Goal: Task Accomplishment & Management: Manage account settings

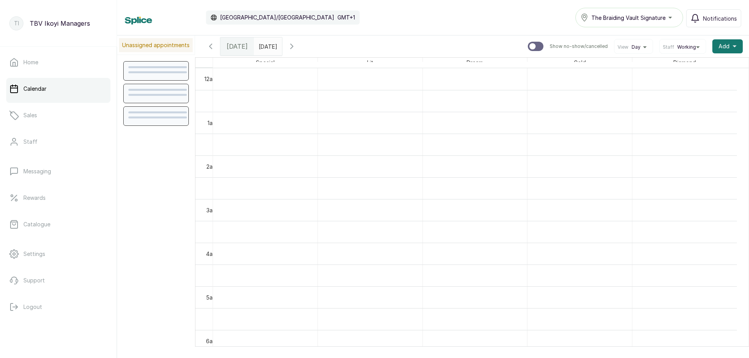
scroll to position [262, 0]
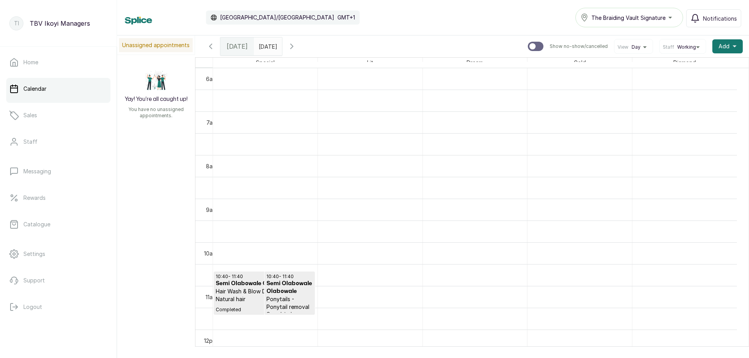
type input "dd/MM/yyyy"
click at [267, 50] on input "dd/MM/yyyy" at bounding box center [260, 44] width 12 height 13
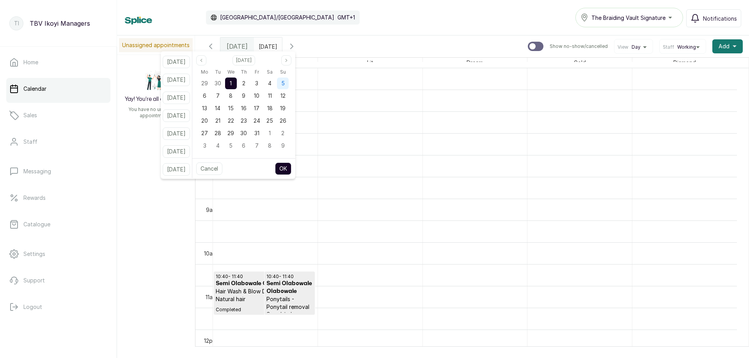
click at [289, 84] on div "5" at bounding box center [283, 84] width 12 height 12
click at [289, 168] on button "OK" at bounding box center [283, 169] width 16 height 12
type input "[DATE]"
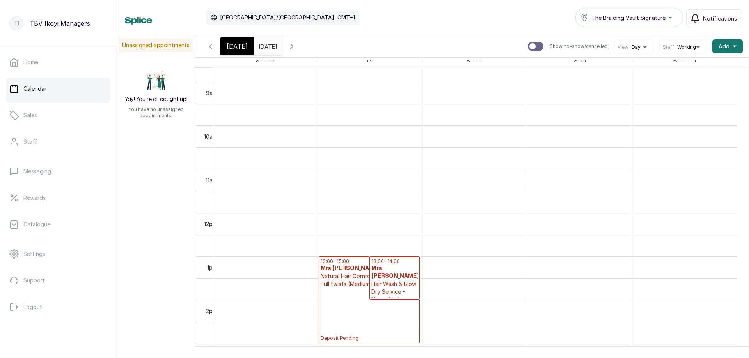
scroll to position [418, 0]
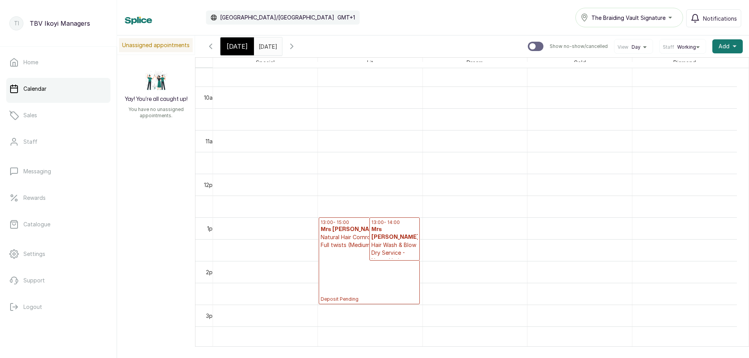
click at [386, 270] on p "Deposit Pending" at bounding box center [368, 275] width 97 height 53
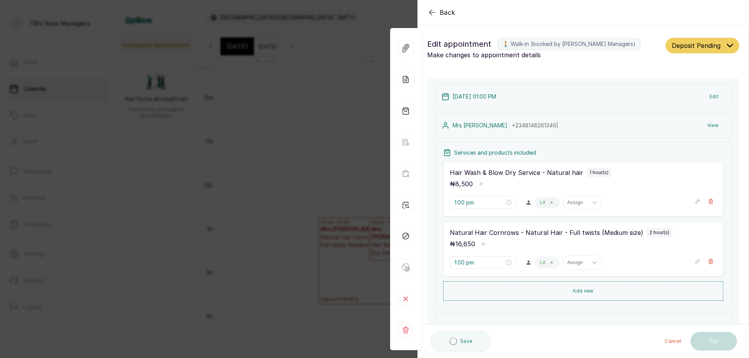
scroll to position [96, 0]
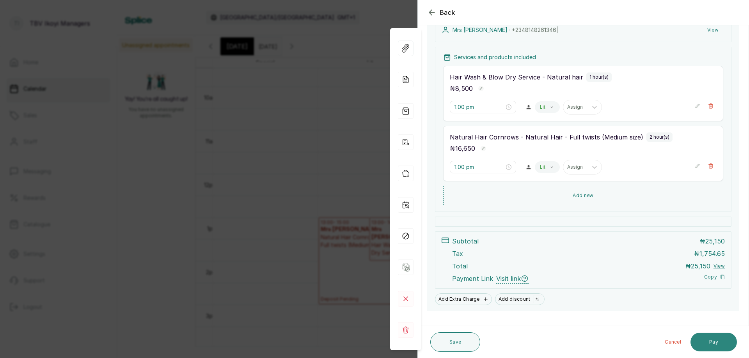
click at [712, 343] on button "Pay" at bounding box center [713, 342] width 46 height 19
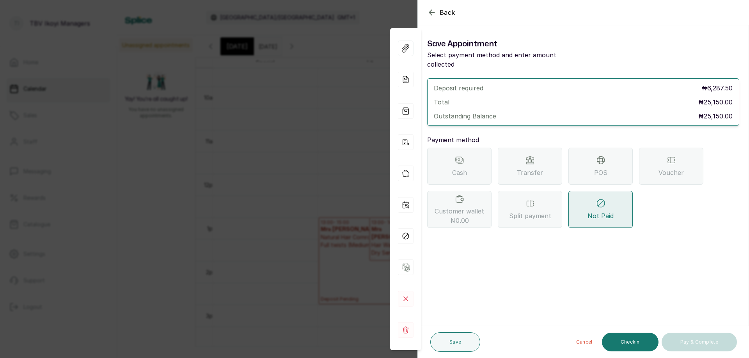
click at [579, 157] on div "POS" at bounding box center [600, 166] width 64 height 37
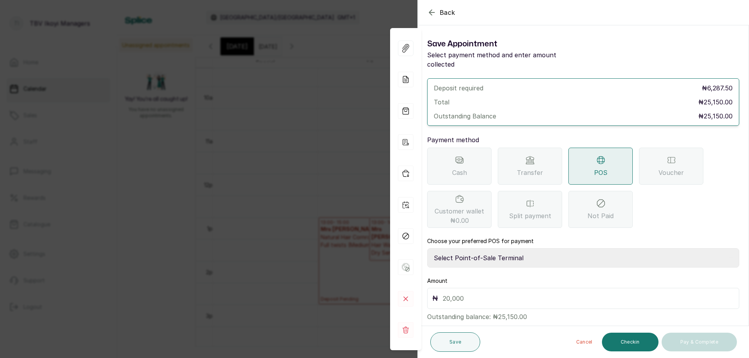
click at [525, 248] on select "Select Point-of-Sale Terminal Traction TBV Ikoyi Wema Bank" at bounding box center [583, 257] width 312 height 19
select select "39210e6c-3b8d-4b88-bda6-239acd35150f"
click at [427, 248] on select "Select Point-of-Sale Terminal Traction TBV Ikoyi Wema Bank" at bounding box center [583, 257] width 312 height 19
click at [490, 293] on input "text" at bounding box center [588, 298] width 291 height 11
type input "10,000"
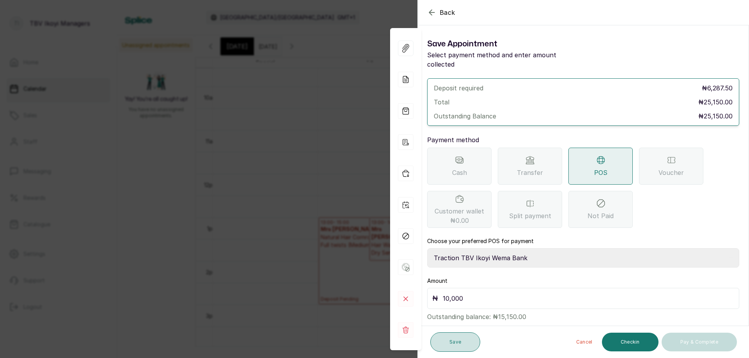
click at [466, 344] on button "Save" at bounding box center [455, 342] width 50 height 19
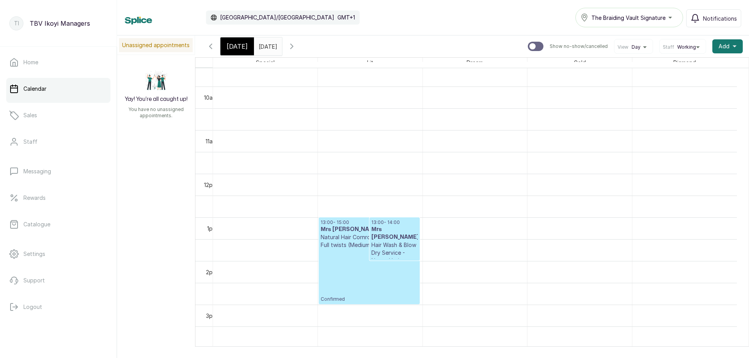
click at [396, 286] on p "Confirmed" at bounding box center [368, 275] width 97 height 53
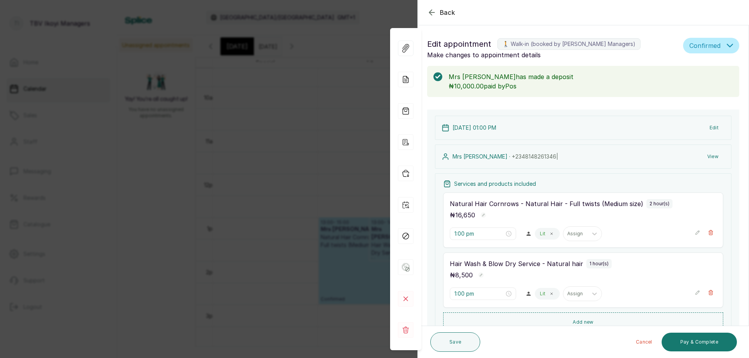
scroll to position [152, 0]
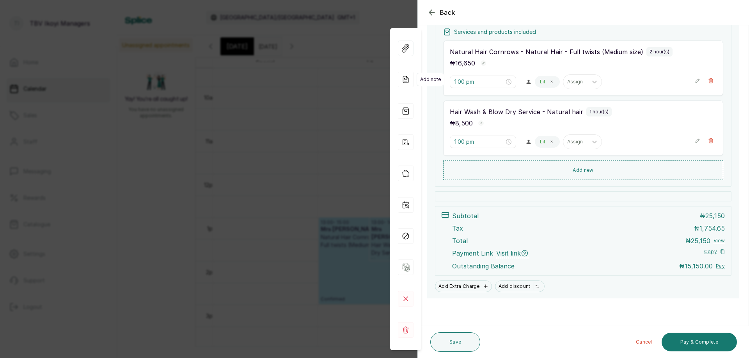
click at [405, 80] on icon at bounding box center [406, 80] width 16 height 16
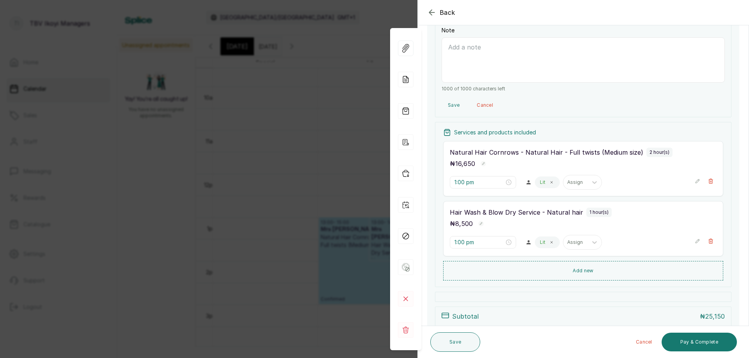
click at [509, 64] on textarea "Note" at bounding box center [582, 59] width 283 height 45
type textarea "deposit 10,500 on [DATE] wiht card"
click at [443, 348] on button "Save" at bounding box center [455, 342] width 50 height 19
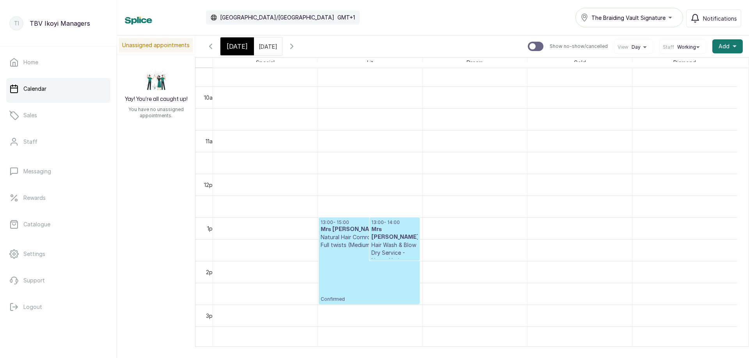
click at [371, 295] on p "Confirmed" at bounding box center [368, 275] width 97 height 53
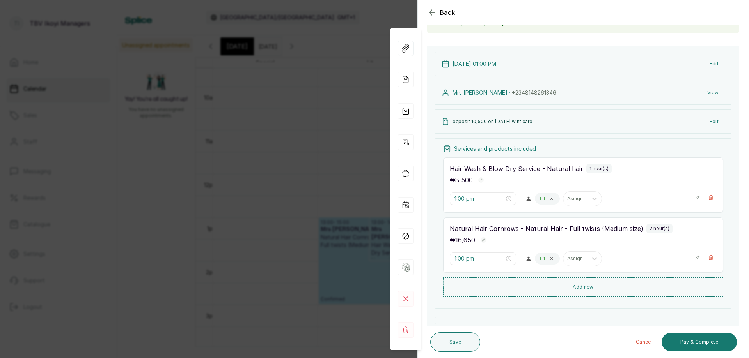
scroll to position [0, 0]
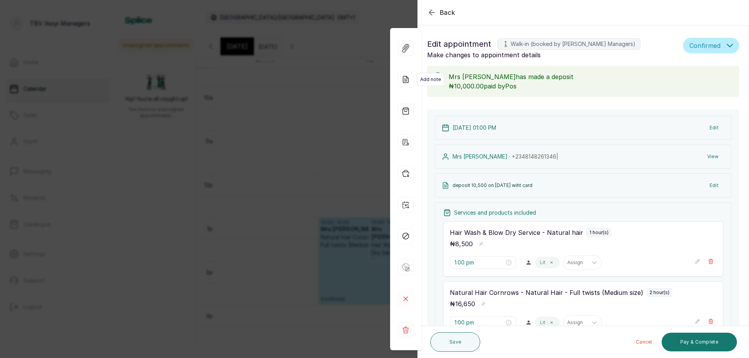
click at [411, 81] on icon at bounding box center [406, 80] width 16 height 16
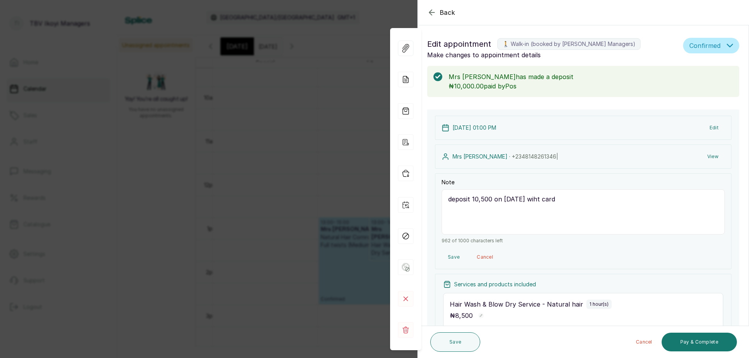
click at [548, 80] on p "Mrs [PERSON_NAME] has made a deposit" at bounding box center [590, 76] width 284 height 9
click at [697, 46] on span "Confirmed" at bounding box center [704, 45] width 31 height 9
click at [695, 86] on span "Confirmed" at bounding box center [702, 88] width 27 height 8
click at [574, 89] on p "₦10,000.00 paid by [PERSON_NAME]" at bounding box center [590, 85] width 284 height 9
click at [440, 77] on rect at bounding box center [437, 77] width 9 height 9
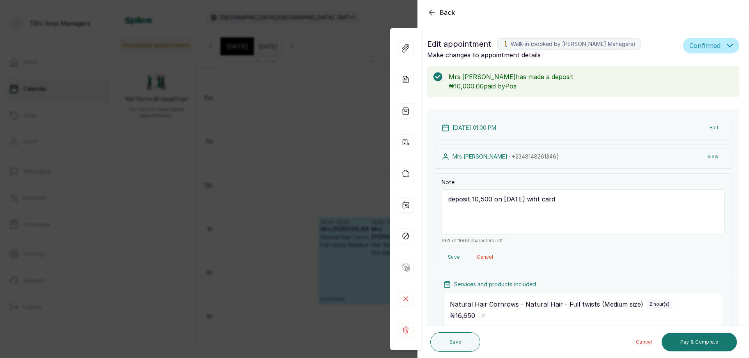
click at [571, 75] on p "Mrs [PERSON_NAME] has made a deposit" at bounding box center [590, 76] width 284 height 9
click at [437, 77] on rect at bounding box center [437, 77] width 9 height 9
click at [432, 12] on icon "button" at bounding box center [431, 12] width 9 height 9
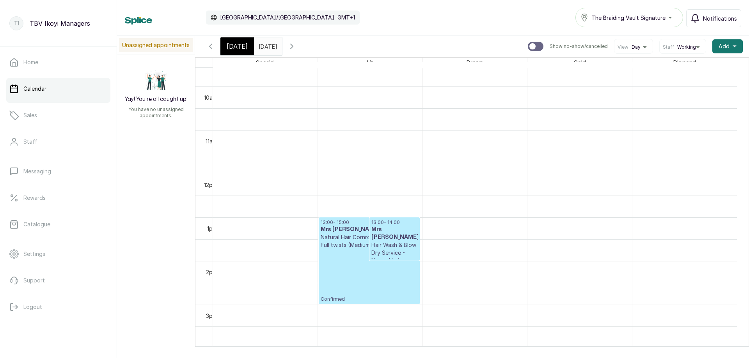
click at [366, 270] on p "Confirmed" at bounding box center [368, 275] width 97 height 53
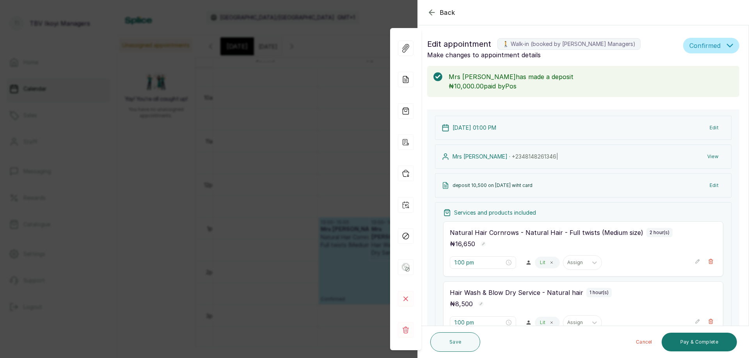
click at [489, 57] on p "Make changes to appointment details" at bounding box center [553, 54] width 253 height 9
click at [509, 80] on p "Mrs [PERSON_NAME] has made a deposit" at bounding box center [590, 76] width 284 height 9
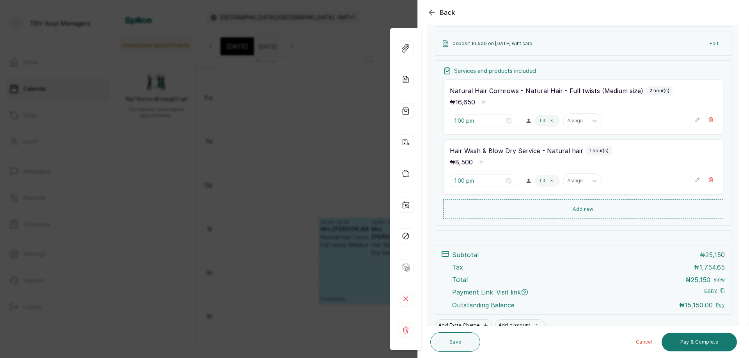
scroll to position [103, 0]
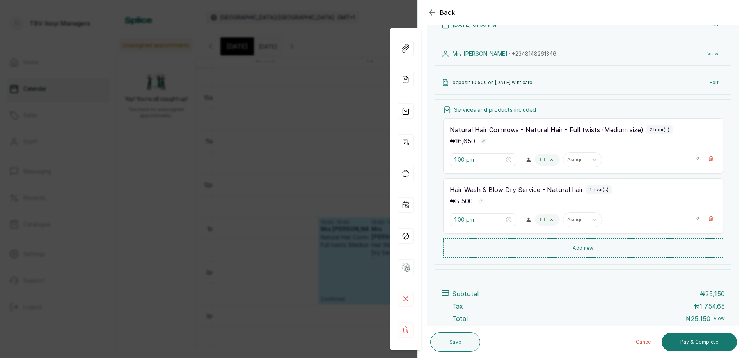
click at [434, 11] on icon "button" at bounding box center [431, 12] width 9 height 9
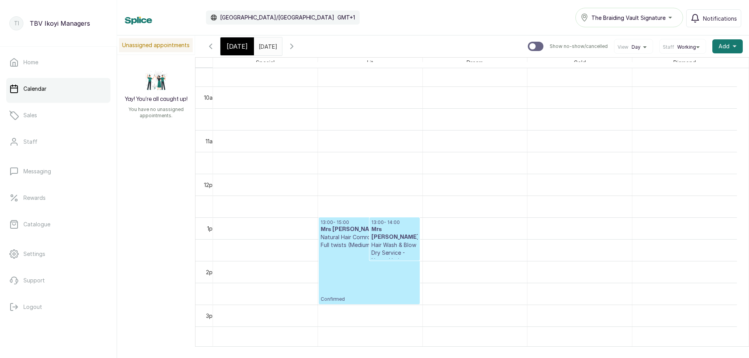
click at [301, 42] on button "Show no-show/cancelled" at bounding box center [291, 46] width 19 height 19
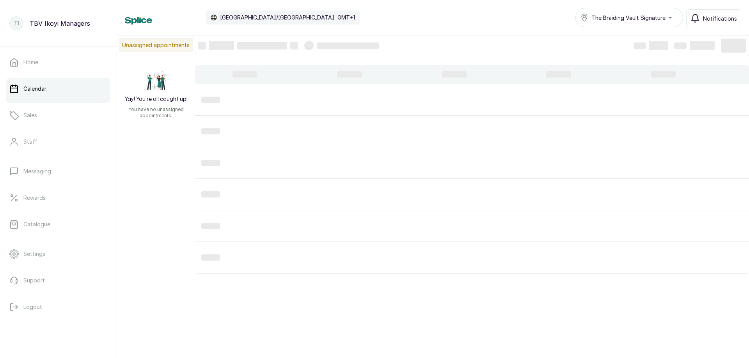
scroll to position [262, 0]
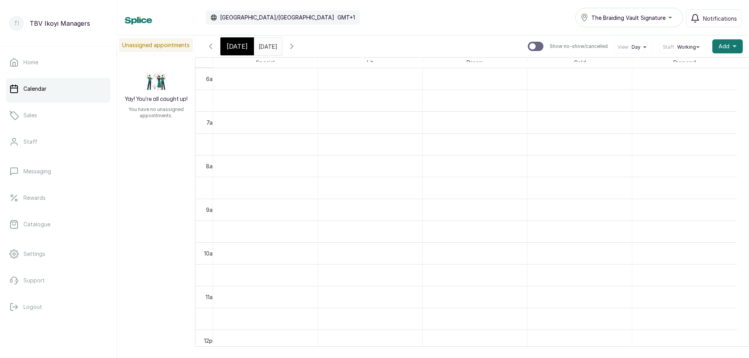
click at [211, 46] on icon "button" at bounding box center [210, 46] width 9 height 9
click at [236, 48] on span "[DATE]" at bounding box center [237, 46] width 21 height 9
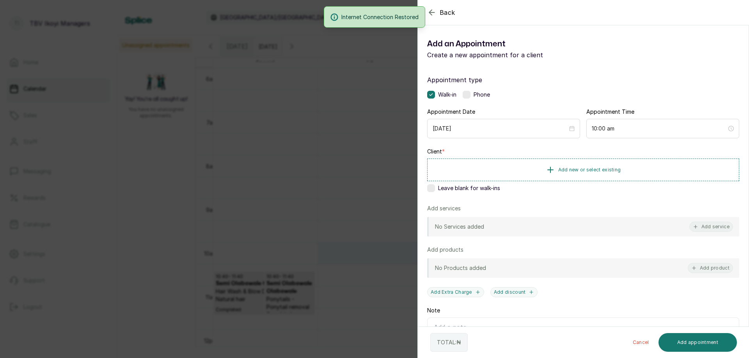
click at [352, 242] on div "Back Add Appointment Add an Appointment Create a new appointment for a client A…" at bounding box center [374, 179] width 749 height 358
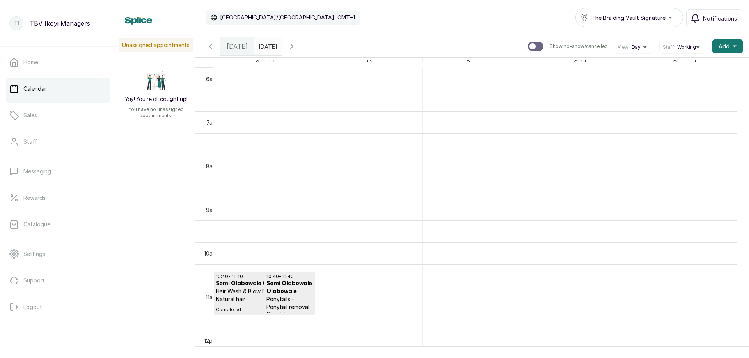
click at [267, 46] on input "[DATE]" at bounding box center [260, 44] width 12 height 13
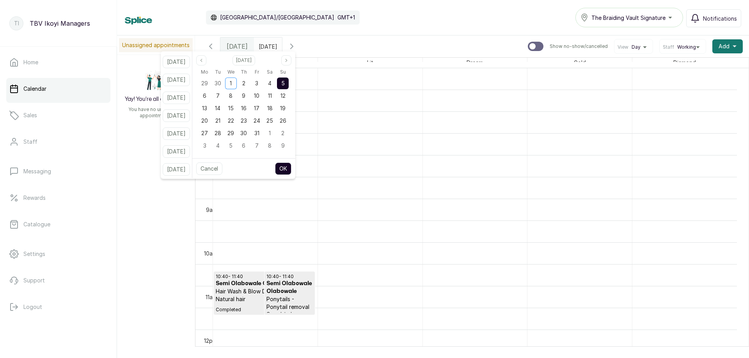
click at [288, 85] on div "5" at bounding box center [283, 84] width 12 height 12
click at [291, 172] on button "OK" at bounding box center [283, 169] width 16 height 12
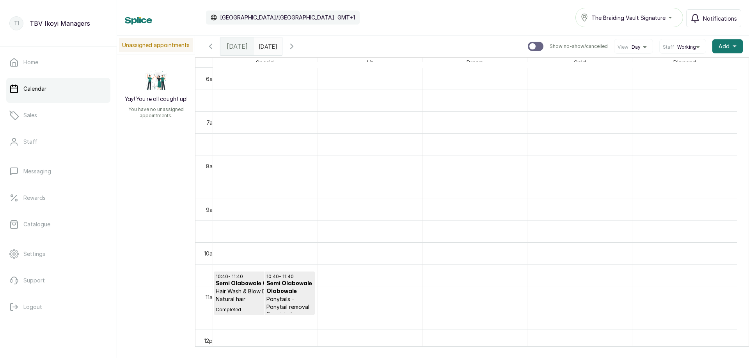
click at [267, 50] on input "[DATE]" at bounding box center [260, 44] width 12 height 13
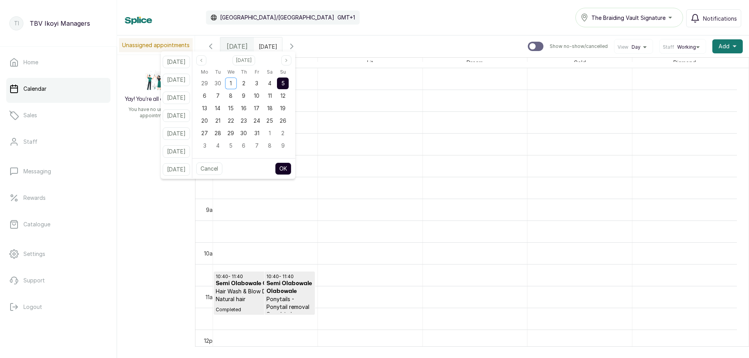
click at [289, 85] on div "5" at bounding box center [283, 84] width 12 height 12
click at [285, 82] on span "5" at bounding box center [283, 83] width 4 height 7
click at [291, 161] on div "Cancel OK" at bounding box center [243, 168] width 103 height 21
click at [290, 165] on button "OK" at bounding box center [283, 169] width 16 height 12
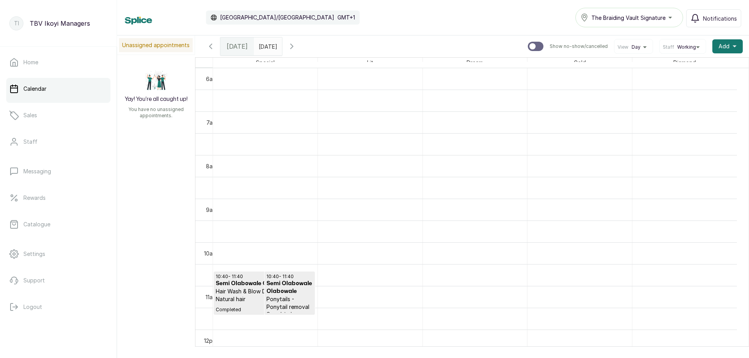
click at [267, 48] on input "[DATE]" at bounding box center [260, 44] width 12 height 13
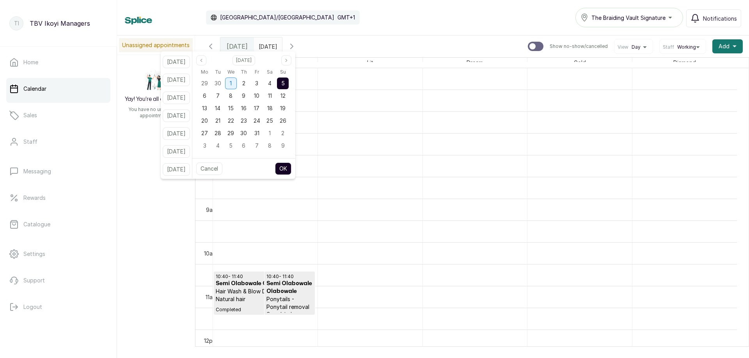
click at [237, 82] on div "1" at bounding box center [231, 84] width 12 height 12
click at [285, 81] on span "5" at bounding box center [283, 83] width 4 height 7
click at [290, 167] on button "OK" at bounding box center [283, 169] width 16 height 12
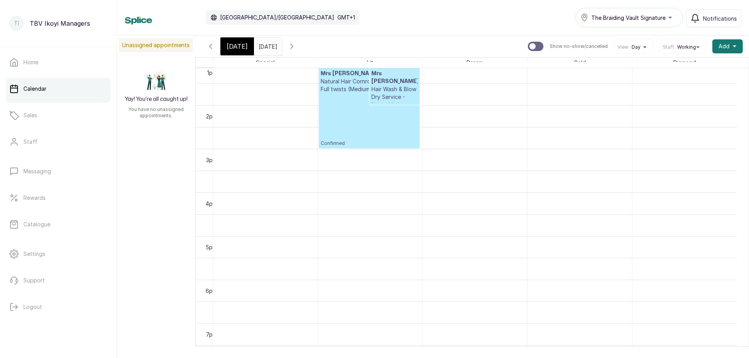
scroll to position [496, 0]
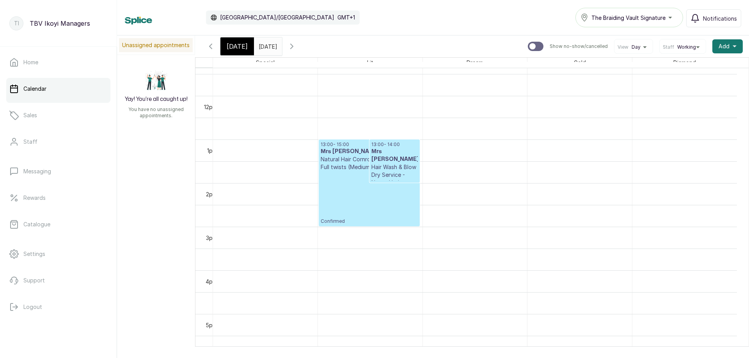
click at [398, 175] on p "Hair Wash & Blow Dry Service - Natural hair" at bounding box center [394, 174] width 46 height 23
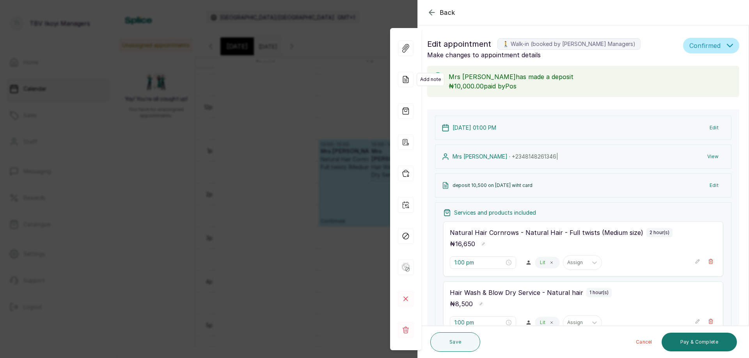
click at [405, 78] on icon at bounding box center [406, 80] width 16 height 16
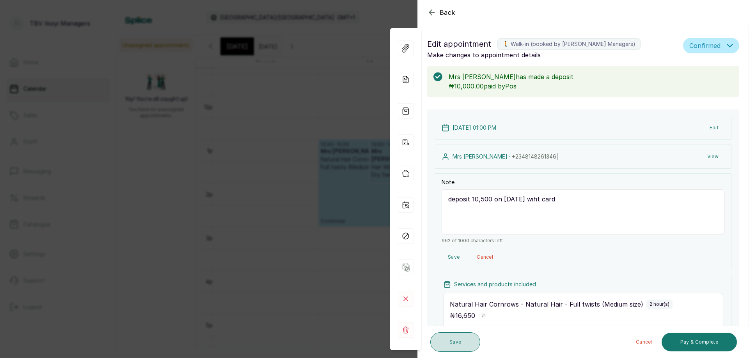
click at [467, 341] on button "Save" at bounding box center [455, 342] width 50 height 19
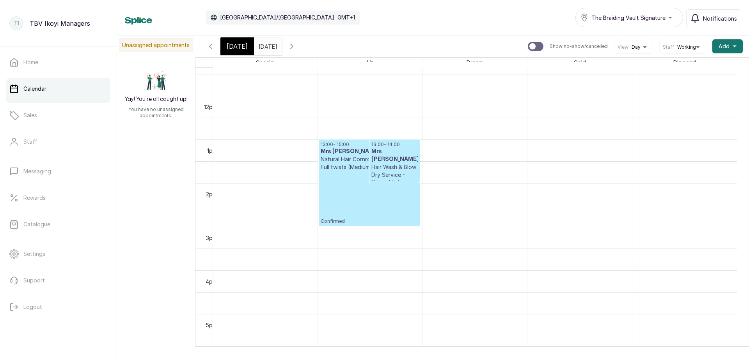
click at [386, 204] on p "Confirmed" at bounding box center [368, 197] width 97 height 53
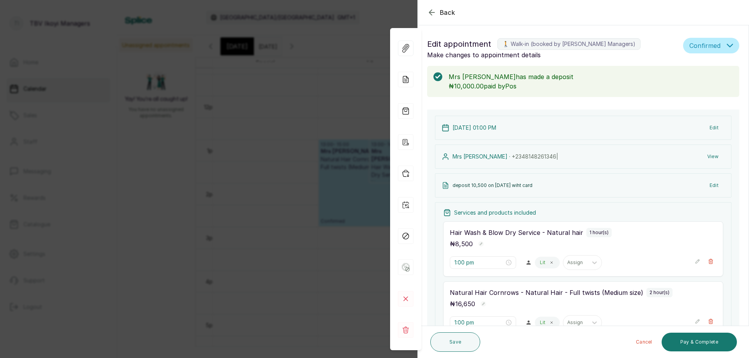
click at [434, 11] on icon "button" at bounding box center [431, 12] width 9 height 9
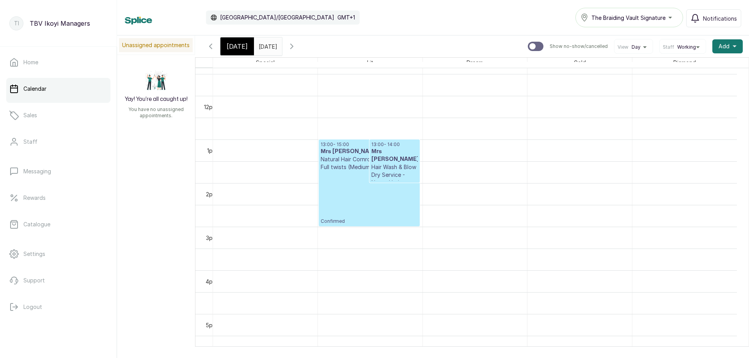
click at [230, 44] on span "[DATE]" at bounding box center [237, 46] width 21 height 9
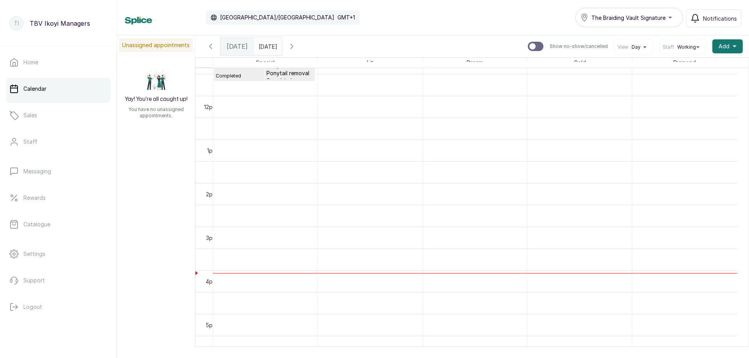
scroll to position [262, 0]
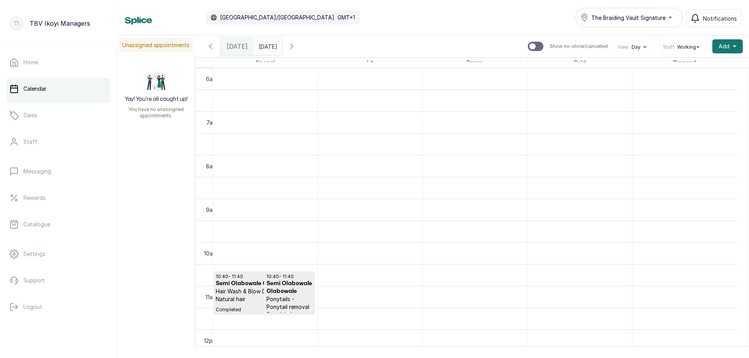
click at [301, 41] on button "Show no-show/cancelled" at bounding box center [291, 46] width 19 height 19
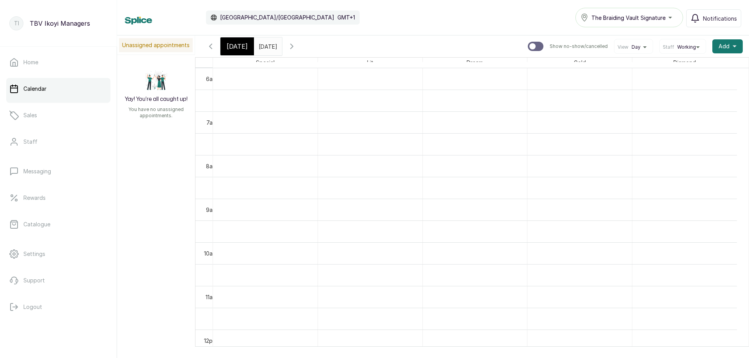
click at [267, 48] on input "[DATE]" at bounding box center [260, 44] width 12 height 13
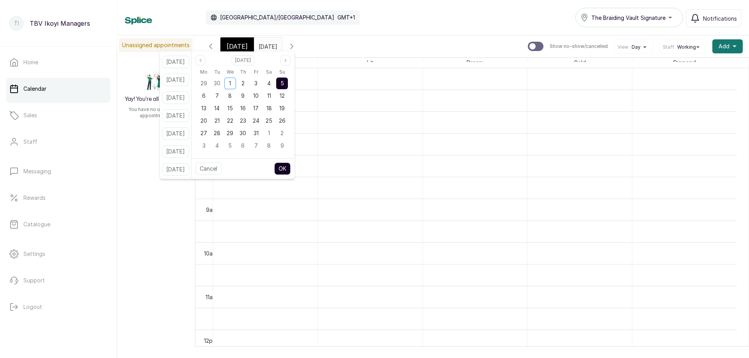
click at [284, 85] on span "5" at bounding box center [282, 83] width 4 height 7
click at [290, 168] on button "OK" at bounding box center [282, 169] width 16 height 12
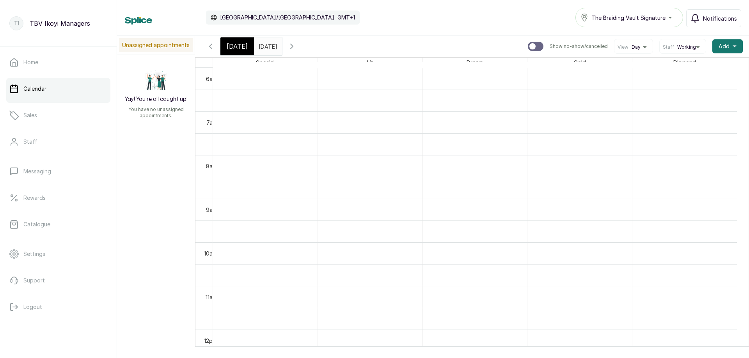
click at [267, 48] on input "[DATE]" at bounding box center [260, 44] width 12 height 13
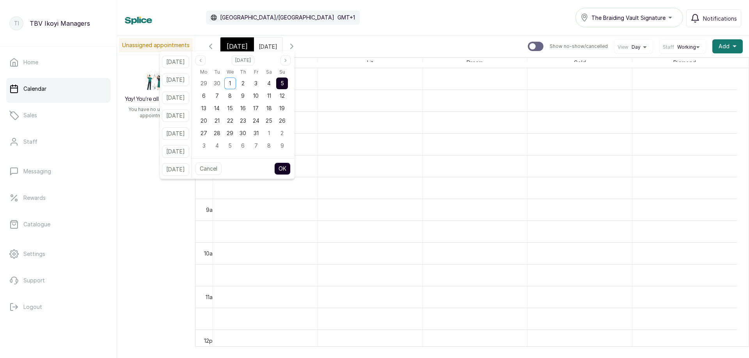
click at [288, 85] on div "5" at bounding box center [282, 84] width 12 height 12
click at [284, 85] on span "5" at bounding box center [282, 83] width 4 height 7
drag, startPoint x: 298, startPoint y: 123, endPoint x: 297, endPoint y: 144, distance: 21.1
click at [294, 137] on div "Mo Tu We Th Fr Sa Su 29 30 1 2 3 4 5 6 7 8 9 10 11 12 13 14 15 16 17 18 19 20 2…" at bounding box center [242, 110] width 103 height 90
drag, startPoint x: 292, startPoint y: 74, endPoint x: 292, endPoint y: 81, distance: 7.0
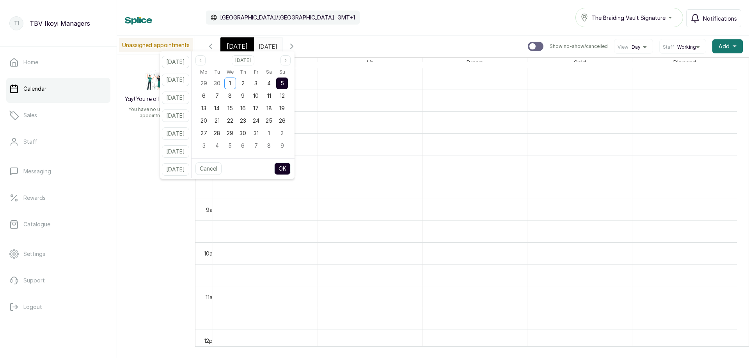
click at [289, 79] on div "Mo Tu We Th Fr Sa Su 29 30 1 2 3 4 5 6 7 8 9 10 11 12 13 14 15 16 17 18 19 20 2…" at bounding box center [242, 109] width 91 height 85
click at [284, 82] on span "5" at bounding box center [282, 83] width 4 height 7
click at [290, 168] on button "OK" at bounding box center [282, 169] width 16 height 12
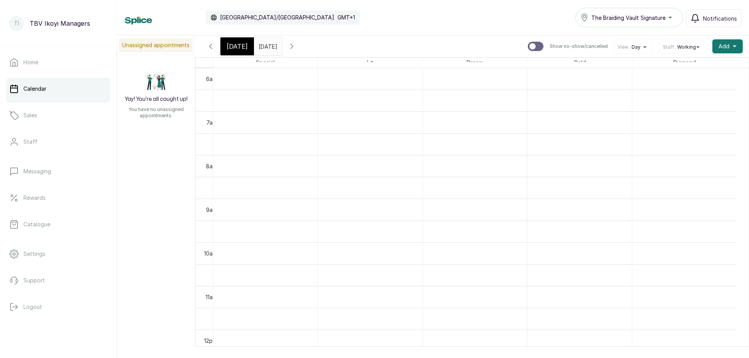
click at [281, 46] on span at bounding box center [274, 44] width 15 height 13
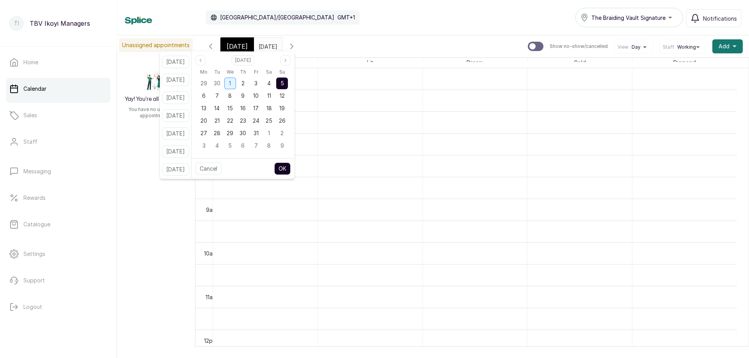
click at [236, 80] on div "1" at bounding box center [230, 84] width 12 height 12
click at [288, 81] on div "5" at bounding box center [282, 84] width 12 height 12
click at [290, 167] on button "OK" at bounding box center [282, 169] width 16 height 12
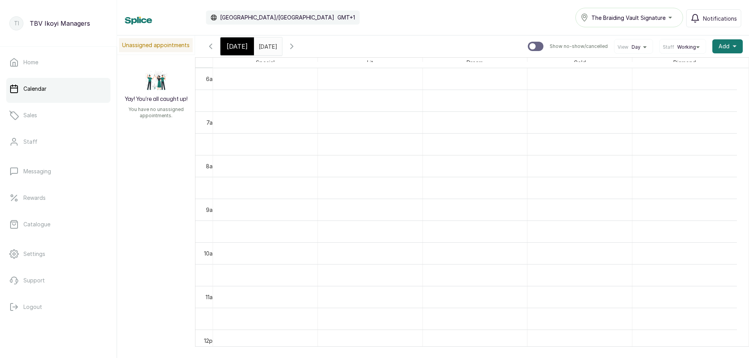
scroll to position [535, 0]
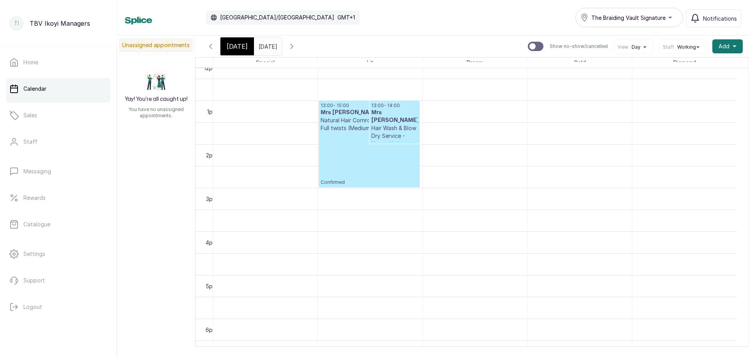
click at [369, 164] on p "Confirmed" at bounding box center [368, 158] width 97 height 53
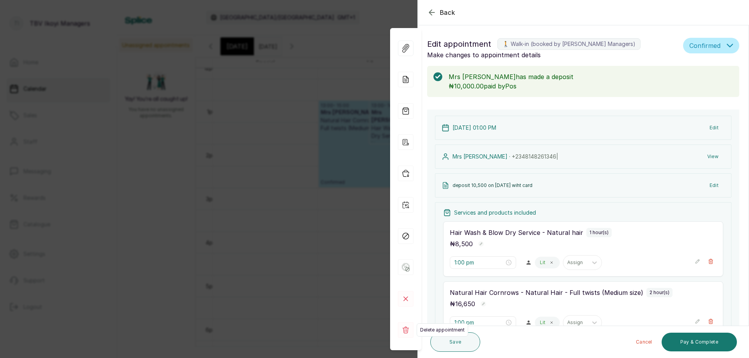
click at [408, 331] on rect at bounding box center [406, 330] width 16 height 16
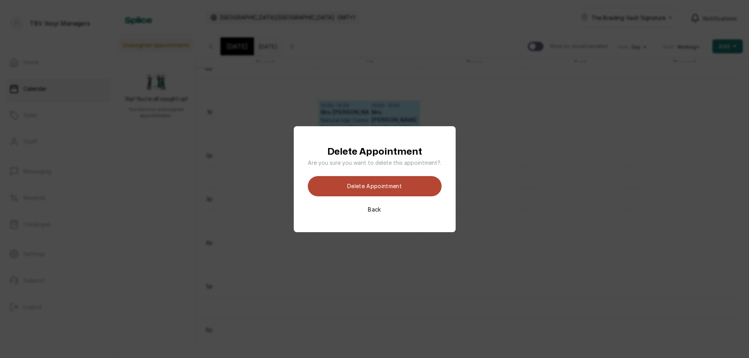
click at [370, 188] on button "Delete appointment" at bounding box center [375, 186] width 134 height 20
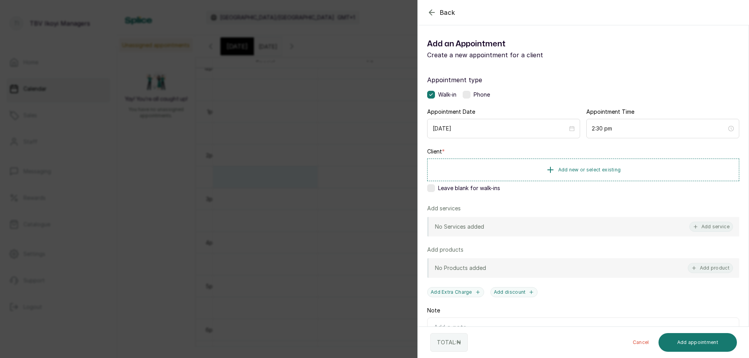
click at [433, 14] on icon "button" at bounding box center [431, 12] width 9 height 9
click at [573, 168] on span "Add new or select existing" at bounding box center [589, 169] width 63 height 6
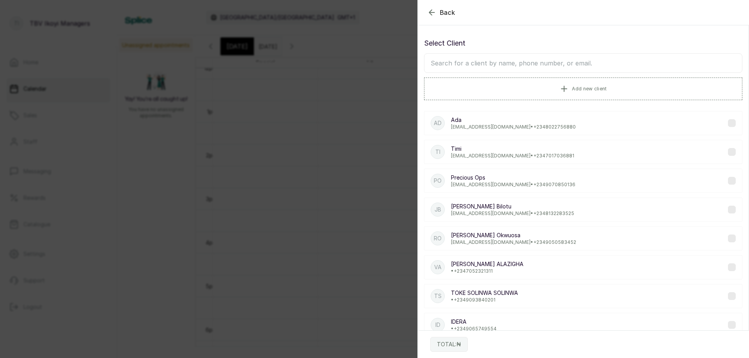
click at [533, 58] on input "text" at bounding box center [583, 62] width 318 height 19
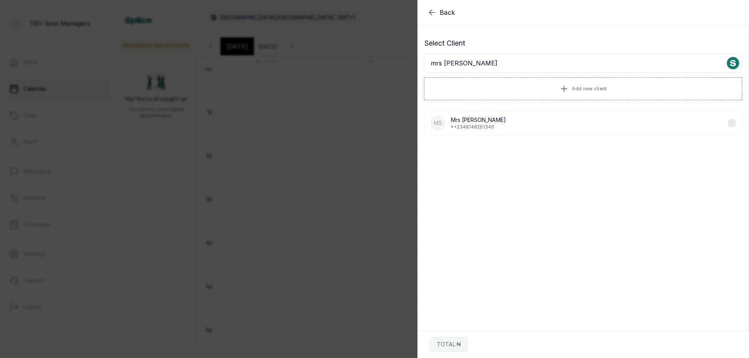
type input "mrs [PERSON_NAME]"
click at [529, 124] on div "Ms Mrs [PERSON_NAME] • [PHONE_NUMBER]" at bounding box center [583, 123] width 318 height 24
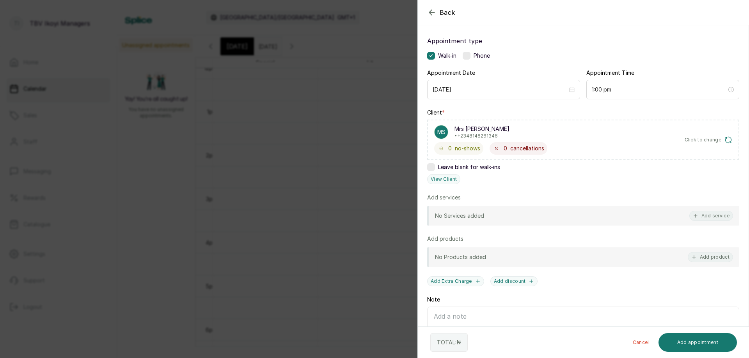
scroll to position [78, 0]
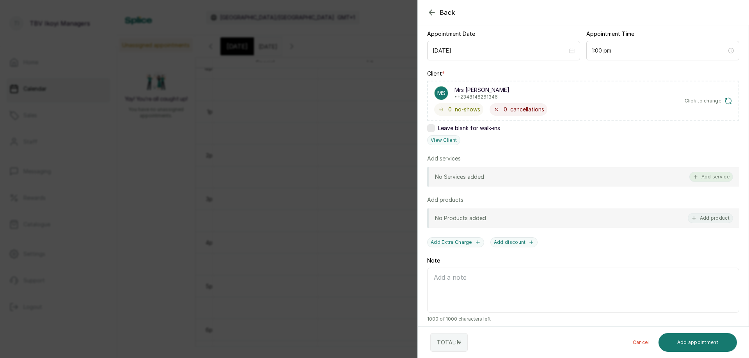
click at [705, 180] on button "Add service" at bounding box center [711, 177] width 44 height 10
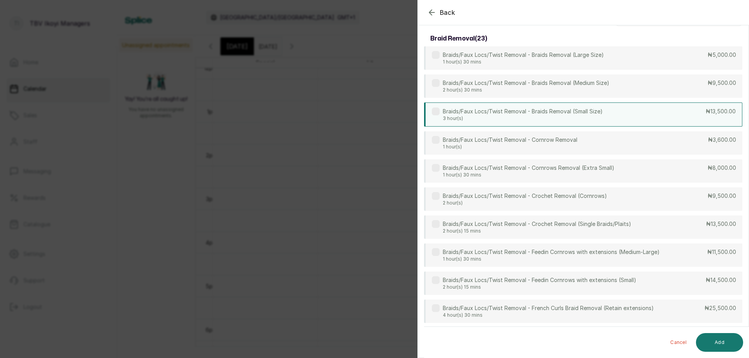
scroll to position [0, 0]
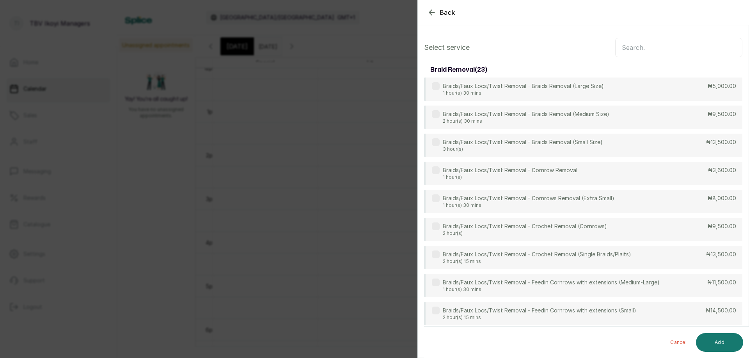
click at [677, 45] on input "text" at bounding box center [678, 47] width 127 height 19
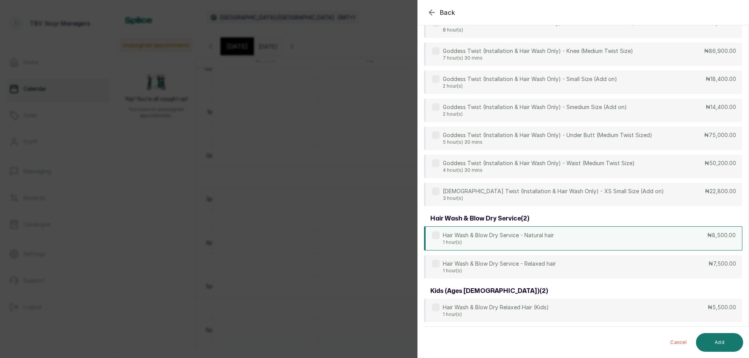
scroll to position [2024, 0]
type input "wash"
click at [588, 243] on div "Hair Wash & Blow Dry Service - Natural hair 1 hour(s) ₦8,500.00" at bounding box center [583, 239] width 318 height 24
click at [710, 338] on button "Add" at bounding box center [719, 342] width 47 height 19
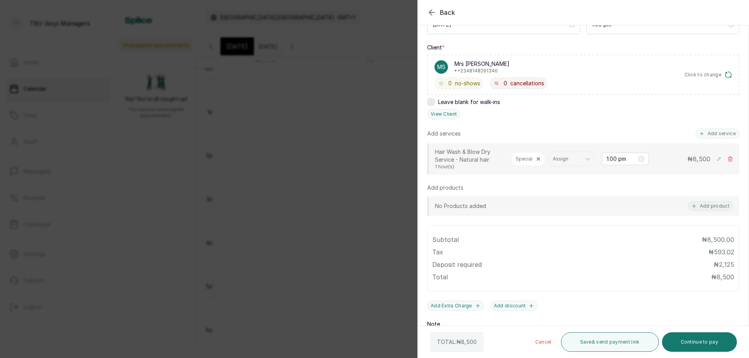
scroll to position [65, 0]
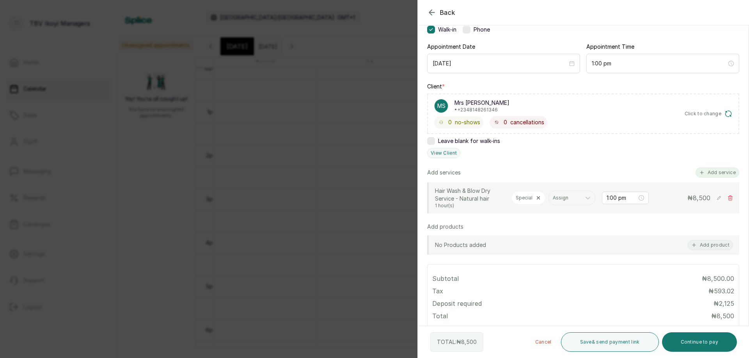
click at [708, 171] on button "Add service" at bounding box center [717, 173] width 44 height 10
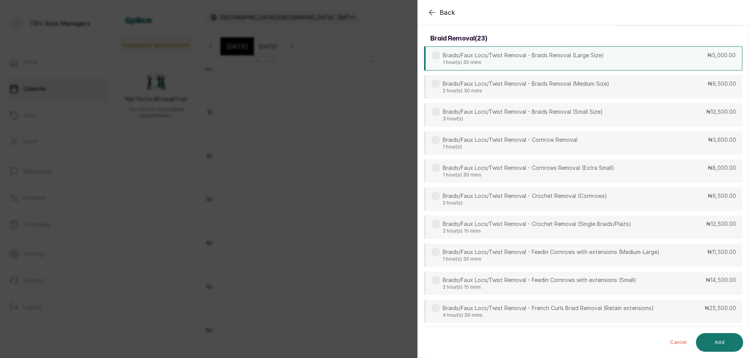
scroll to position [0, 0]
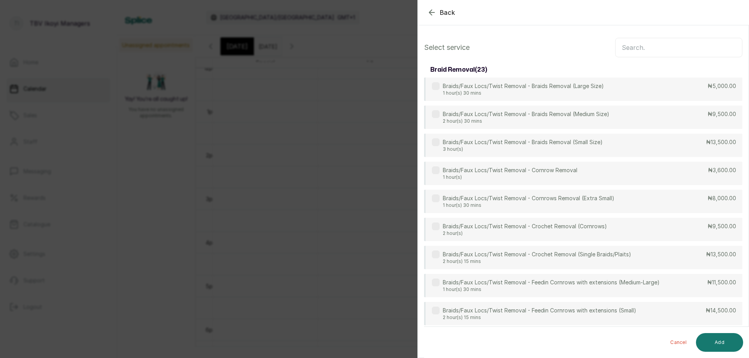
click at [663, 50] on input "text" at bounding box center [678, 47] width 127 height 19
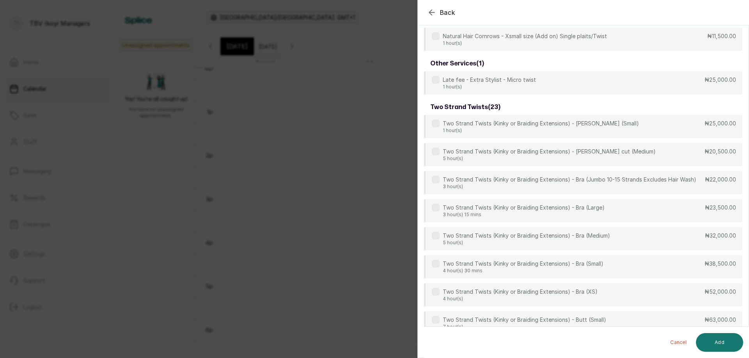
scroll to position [1402, 0]
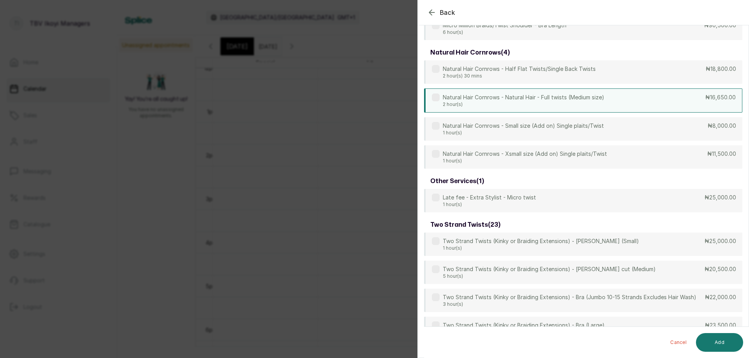
type input "twist"
click at [561, 105] on p "2 hour(s)" at bounding box center [523, 104] width 161 height 6
click at [710, 342] on button "Add" at bounding box center [719, 342] width 47 height 19
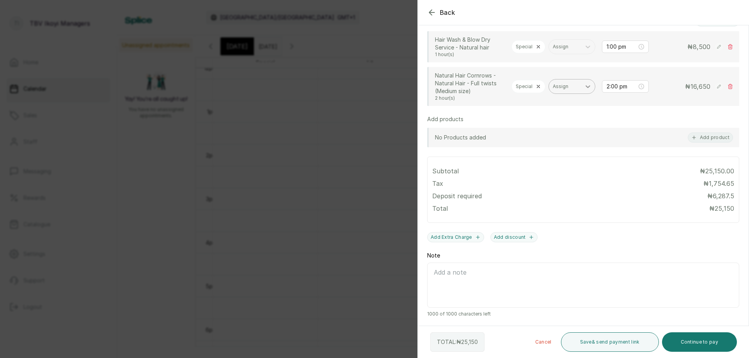
scroll to position [149, 0]
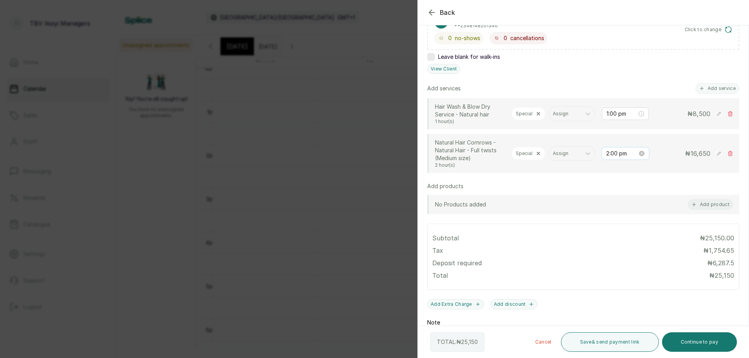
click at [609, 158] on input "2:00 pm" at bounding box center [621, 153] width 31 height 9
click at [606, 188] on div "01" at bounding box center [606, 190] width 19 height 11
type input "1:00 pm"
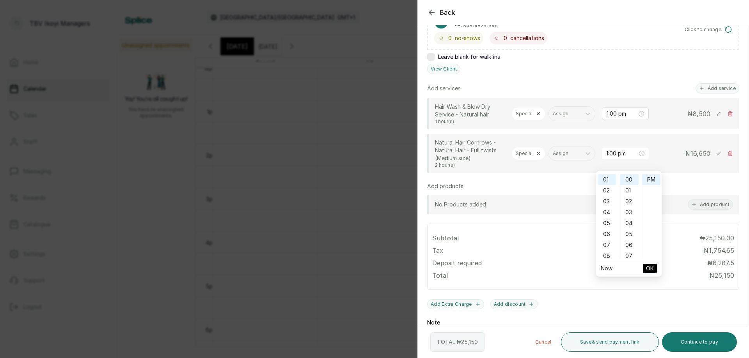
click at [650, 265] on span "OK" at bounding box center [650, 268] width 8 height 15
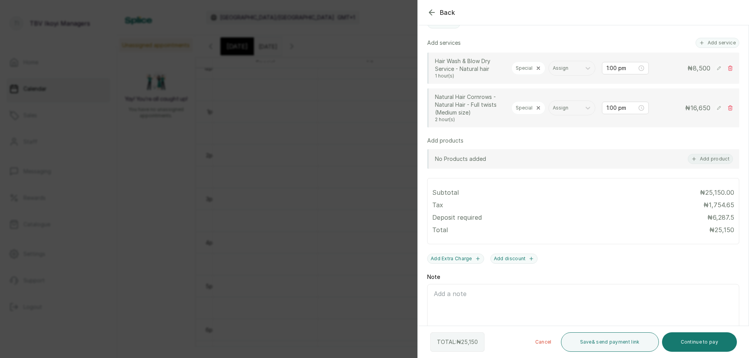
scroll to position [227, 0]
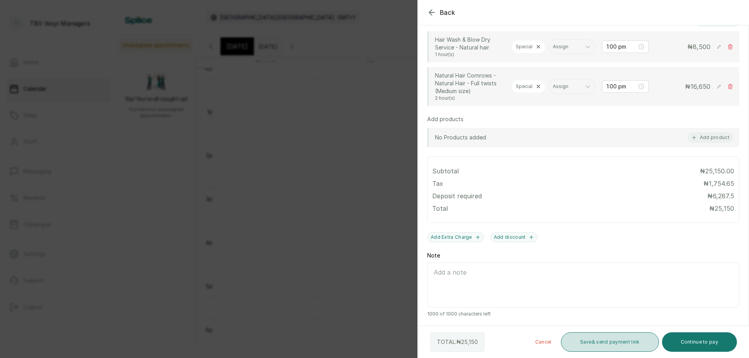
click at [618, 346] on button "Save & send payment link" at bounding box center [610, 342] width 98 height 19
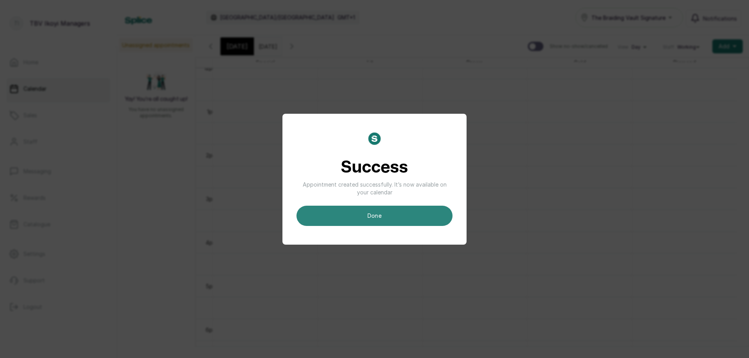
click at [427, 219] on button "done" at bounding box center [374, 216] width 156 height 20
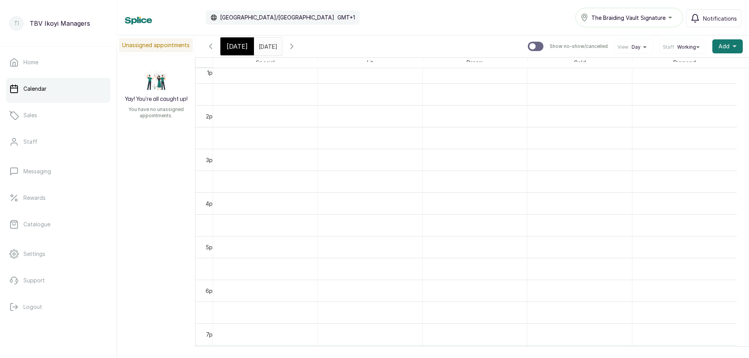
scroll to position [418, 0]
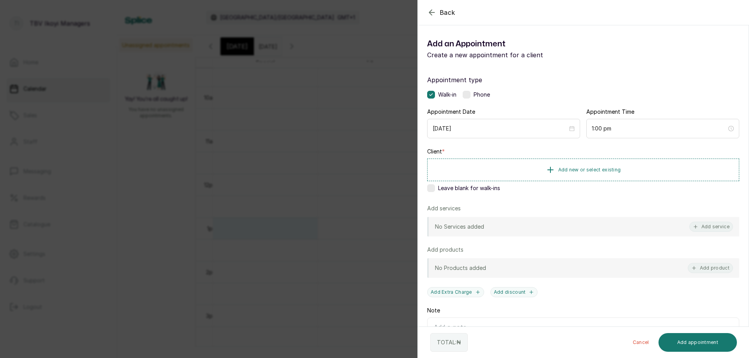
click at [430, 9] on icon "button" at bounding box center [431, 12] width 9 height 9
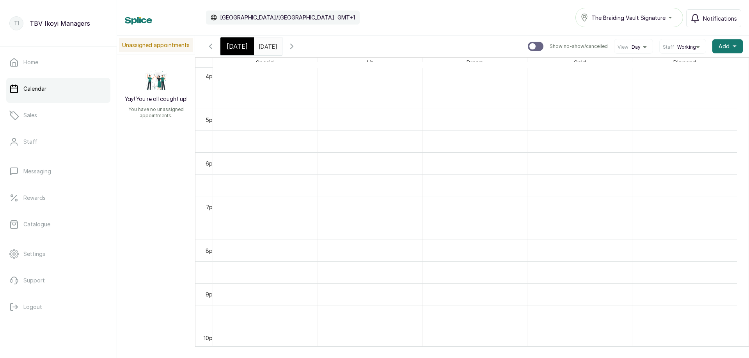
scroll to position [0, 0]
click at [260, 42] on input "[DATE]" at bounding box center [260, 44] width 12 height 13
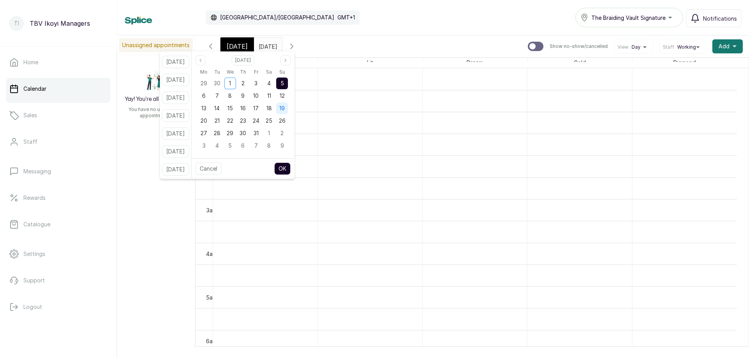
drag, startPoint x: 289, startPoint y: 80, endPoint x: 287, endPoint y: 103, distance: 23.9
click at [288, 87] on div "5" at bounding box center [282, 84] width 12 height 12
click at [288, 164] on button "OK" at bounding box center [282, 169] width 16 height 12
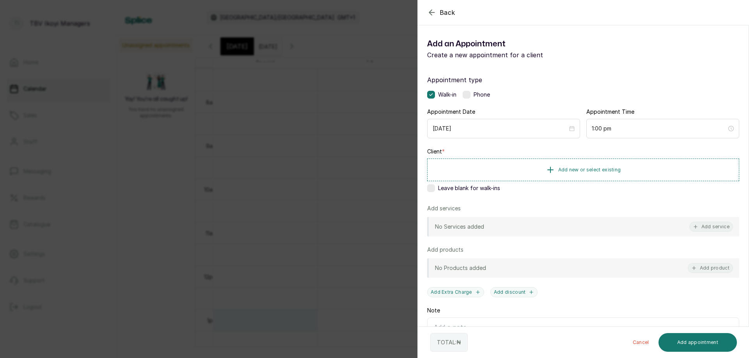
click at [430, 8] on icon "button" at bounding box center [431, 12] width 9 height 9
click at [429, 13] on icon "button" at bounding box center [431, 12] width 5 height 5
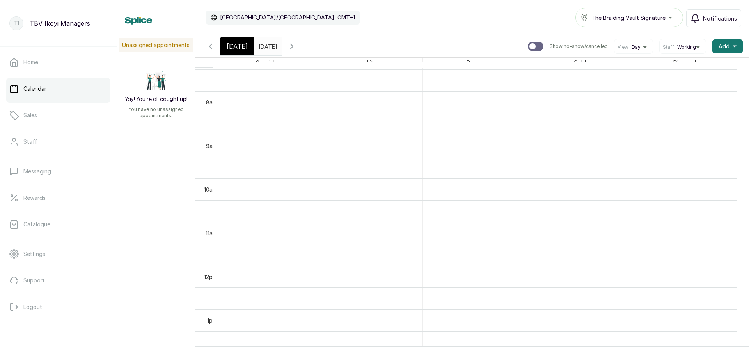
click at [232, 46] on span "[DATE]" at bounding box center [237, 46] width 21 height 9
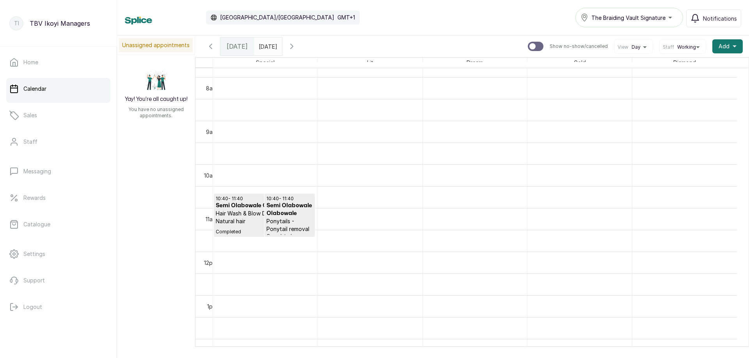
click at [296, 43] on icon "button" at bounding box center [291, 46] width 9 height 9
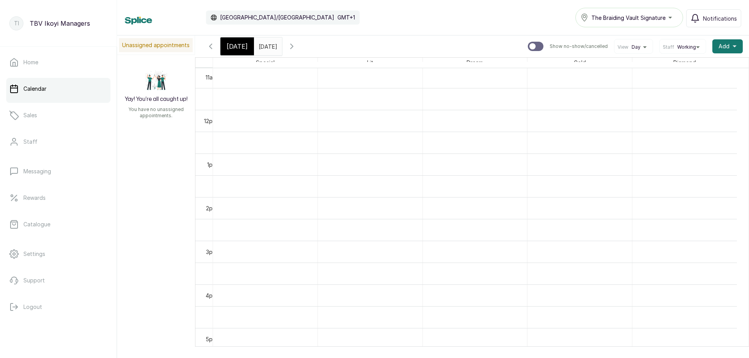
click at [296, 51] on icon "button" at bounding box center [291, 46] width 9 height 9
click at [296, 46] on icon "button" at bounding box center [291, 46] width 9 height 9
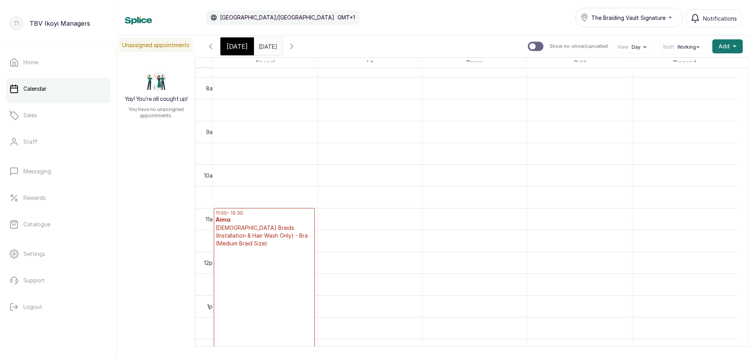
click at [296, 46] on icon "button" at bounding box center [291, 46] width 9 height 9
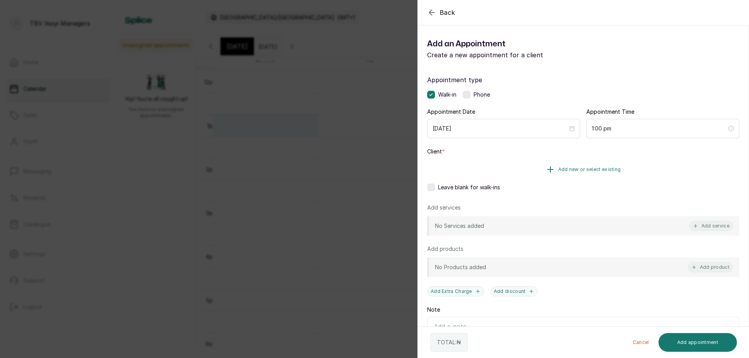
click at [566, 169] on span "Add new or select existing" at bounding box center [589, 169] width 63 height 6
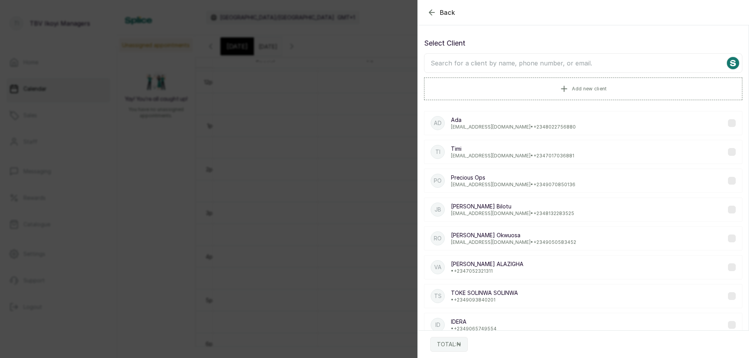
click at [510, 63] on input "text" at bounding box center [583, 62] width 318 height 19
type input "m"
type input "mrs [PERSON_NAME]"
drag, startPoint x: 431, startPoint y: 12, endPoint x: 430, endPoint y: 16, distance: 4.0
click at [431, 13] on icon "button" at bounding box center [431, 12] width 9 height 9
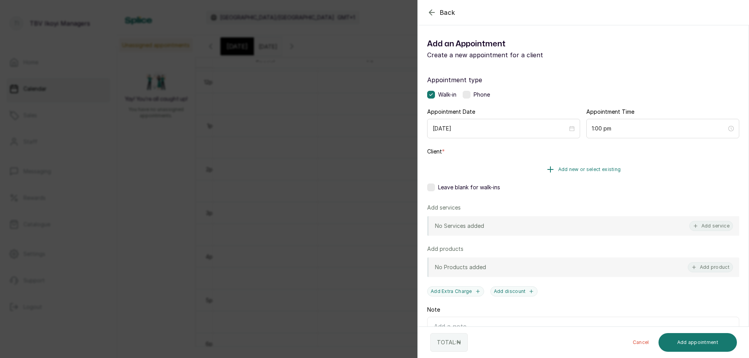
click at [525, 166] on button "Add new or select existing" at bounding box center [583, 170] width 312 height 22
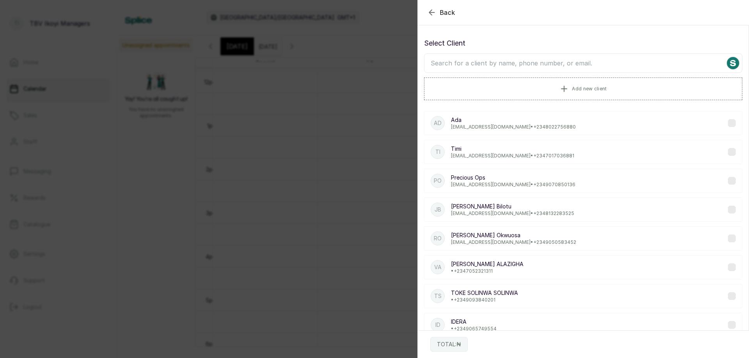
click at [511, 61] on input "text" at bounding box center [583, 62] width 318 height 19
type input "mrs"
click at [432, 12] on icon "button" at bounding box center [431, 12] width 9 height 9
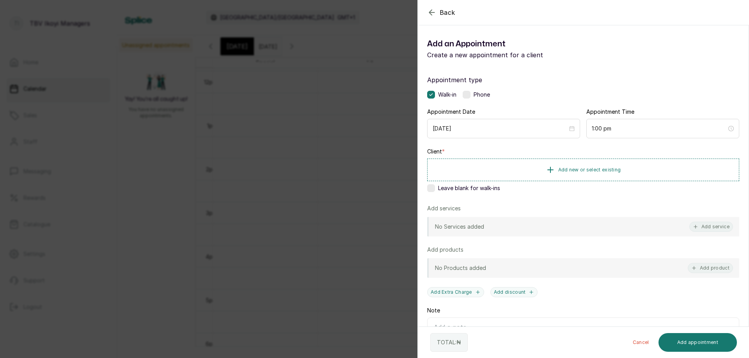
click at [432, 14] on icon "button" at bounding box center [431, 12] width 9 height 9
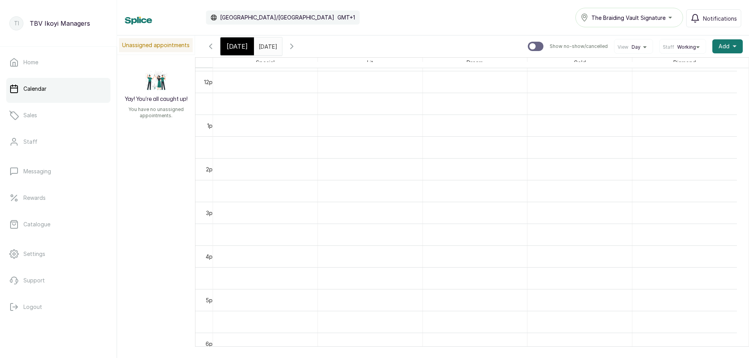
click at [230, 40] on div "[DATE]" at bounding box center [237, 46] width 34 height 18
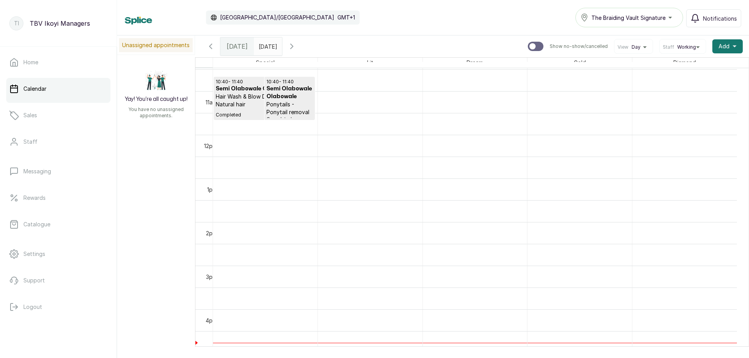
scroll to position [262, 0]
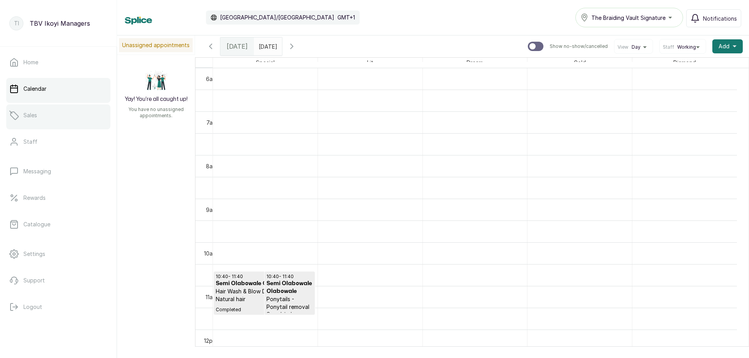
click at [62, 113] on link "Sales" at bounding box center [58, 115] width 104 height 22
